Goal: Find specific page/section: Find specific page/section

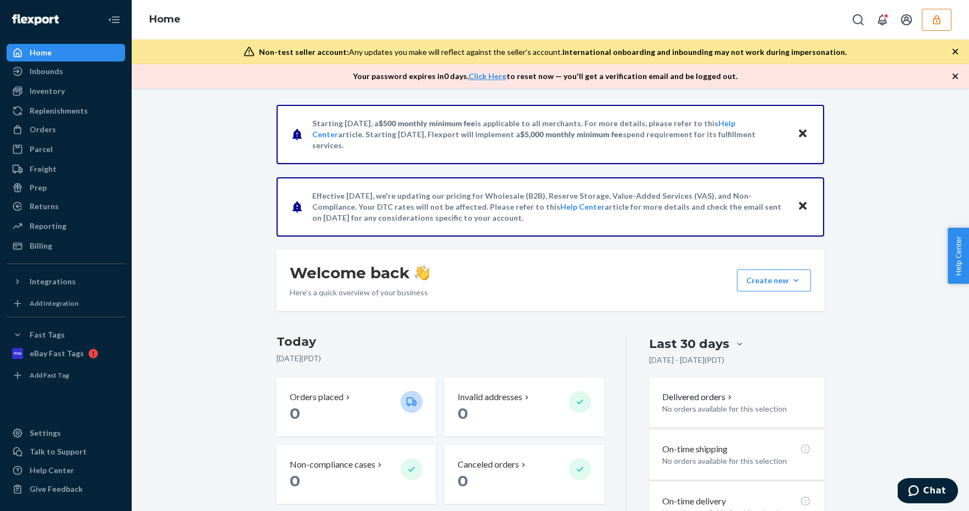
scroll to position [334, 0]
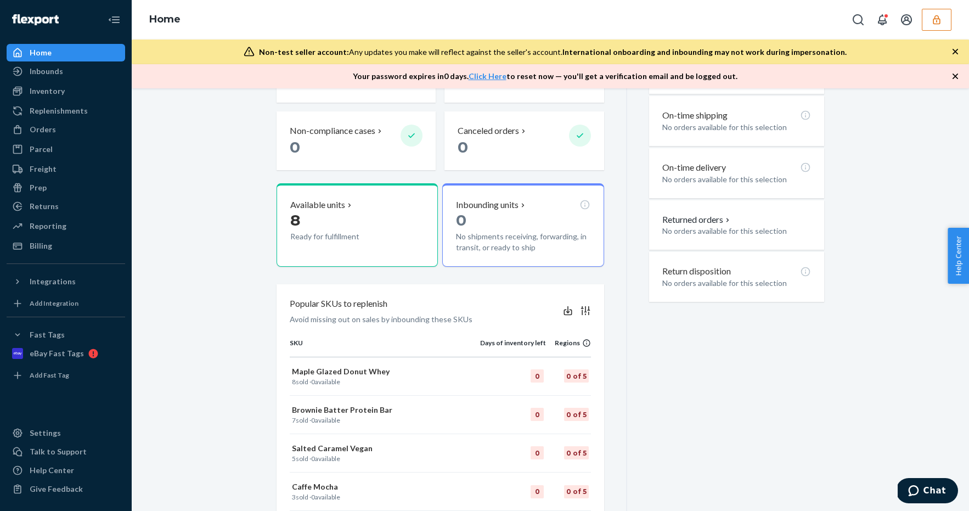
click at [943, 16] on button "button" at bounding box center [937, 20] width 30 height 22
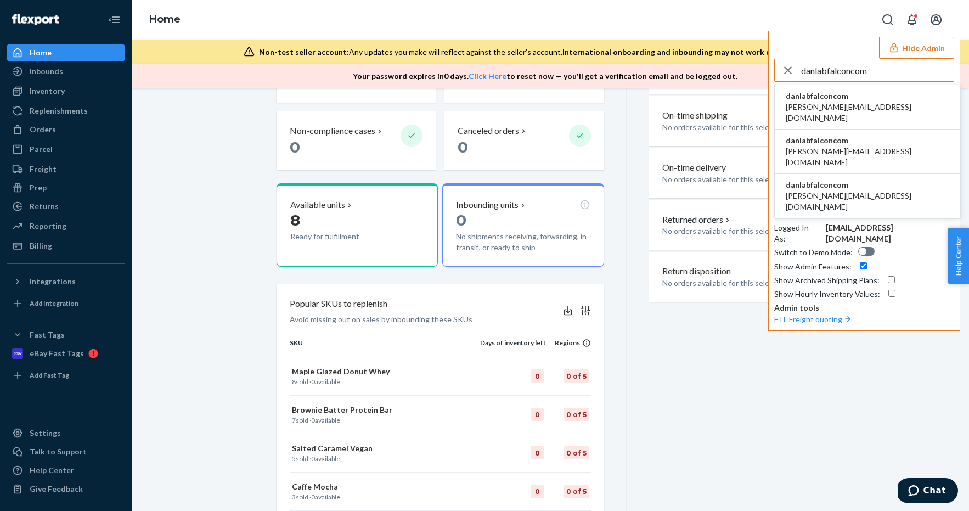
type input "danlabfalconcom"
click at [860, 94] on span "danlabfalconcom" at bounding box center [868, 96] width 164 height 11
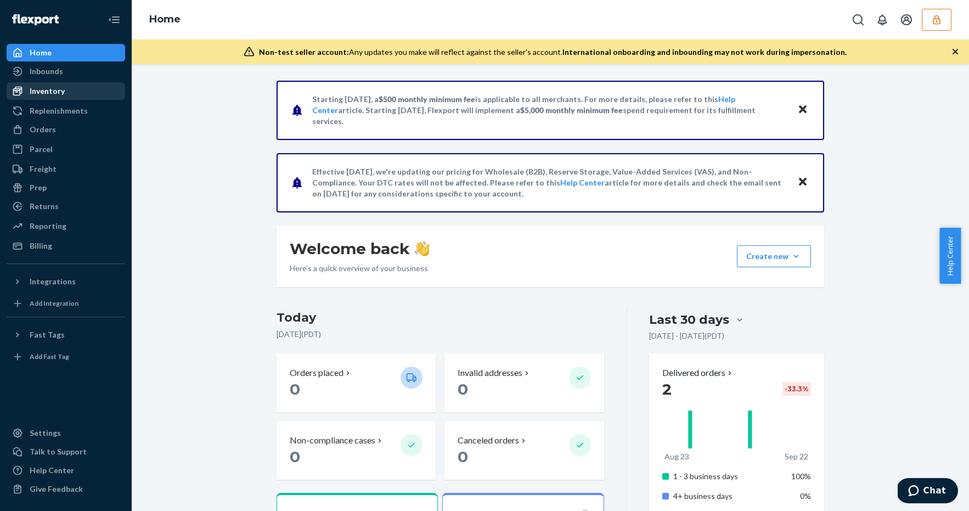
click at [70, 91] on div "Inventory" at bounding box center [66, 90] width 116 height 15
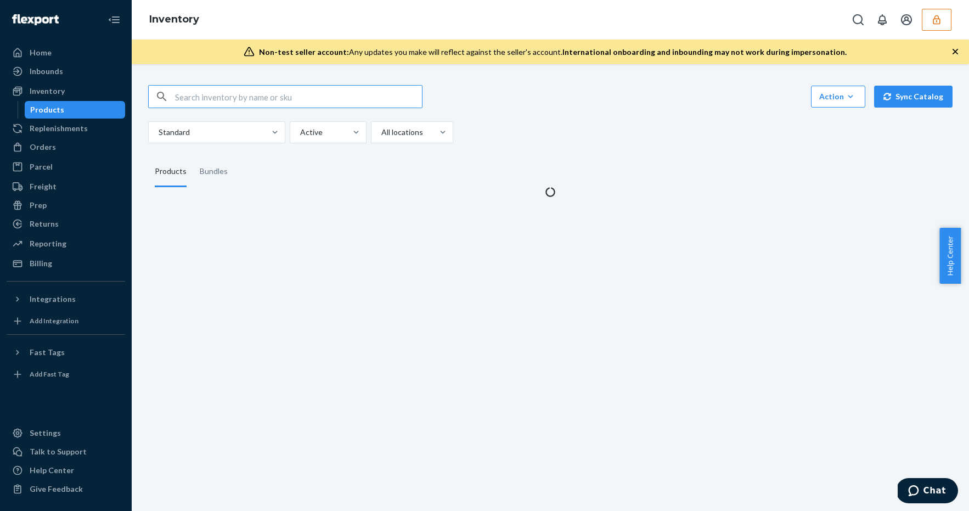
type input "danlabfalconcom"
click at [278, 98] on input "danlabfalconcom" at bounding box center [298, 97] width 247 height 22
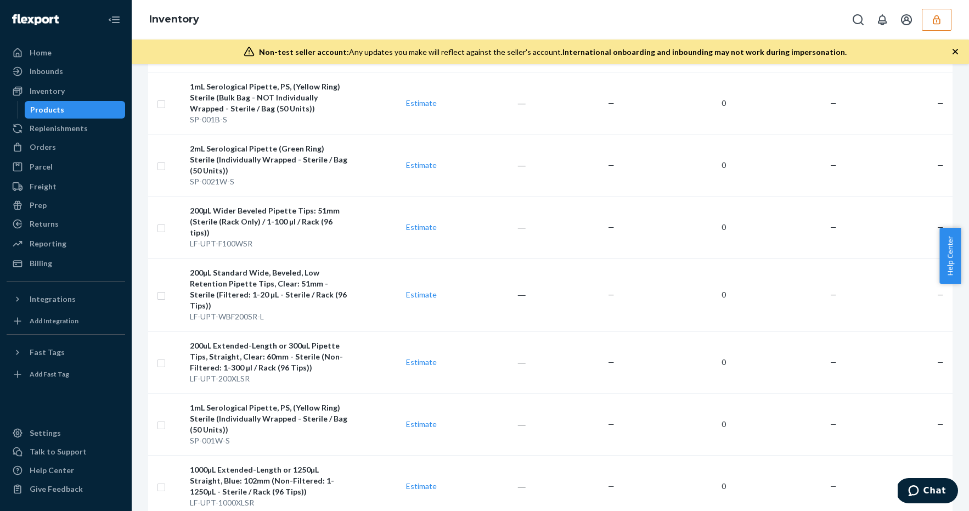
scroll to position [5411, 0]
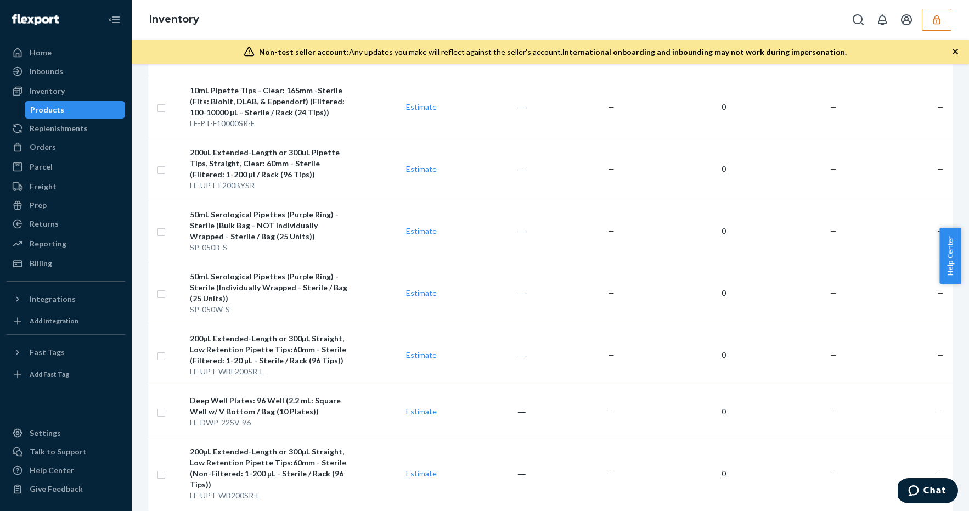
scroll to position [605, 0]
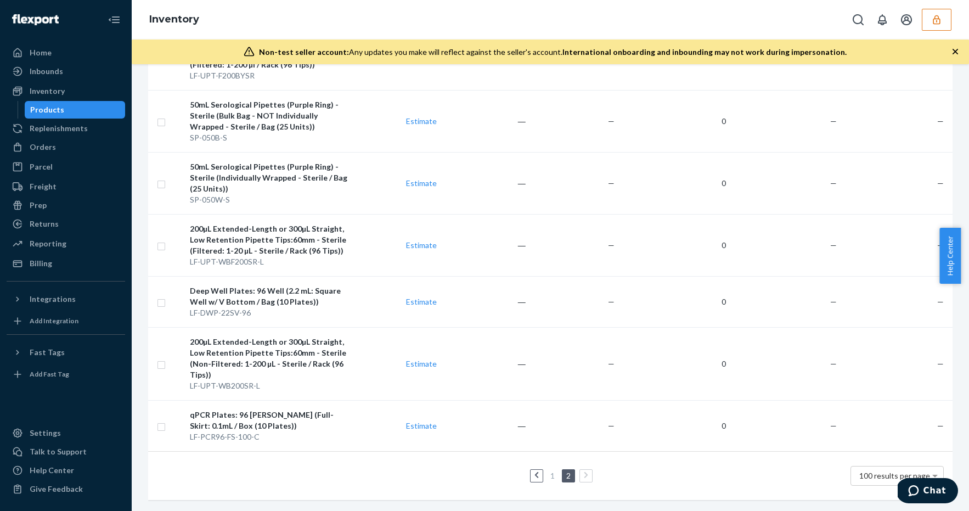
click at [548, 471] on link "1" at bounding box center [552, 475] width 9 height 9
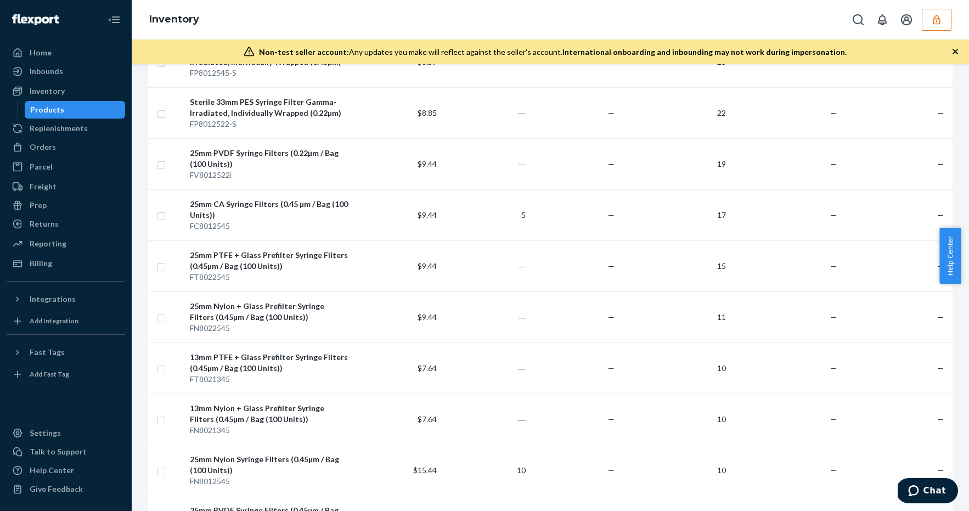
scroll to position [1333, 0]
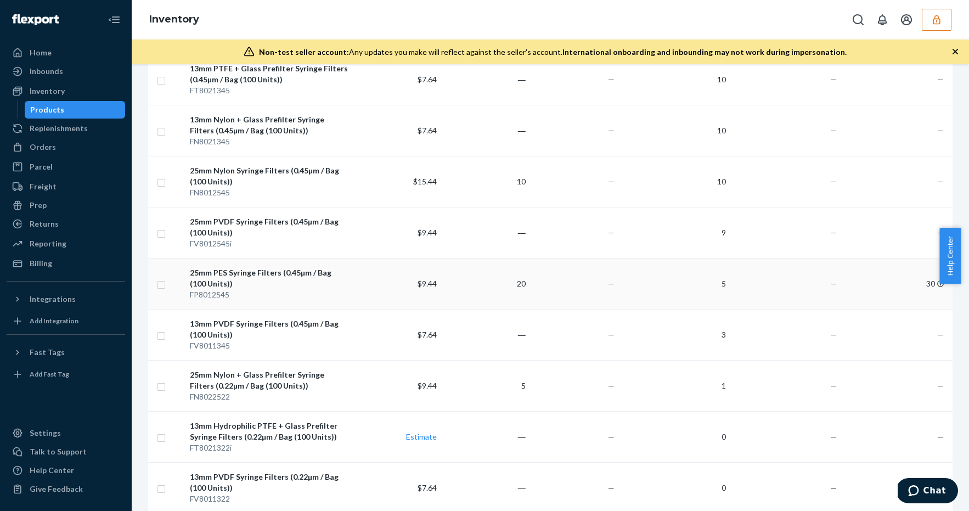
click at [759, 292] on td "—" at bounding box center [785, 283] width 111 height 51
